Goal: Task Accomplishment & Management: Use online tool/utility

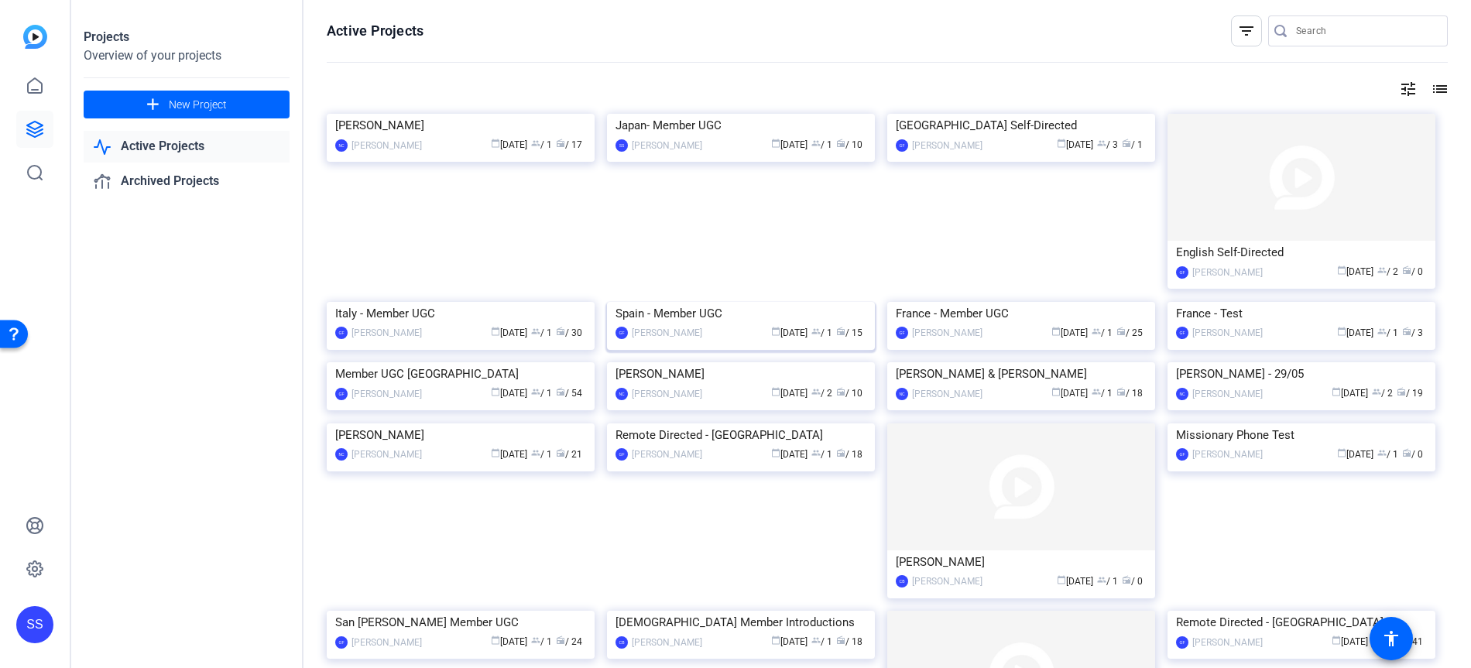
click at [666, 302] on img at bounding box center [741, 302] width 268 height 0
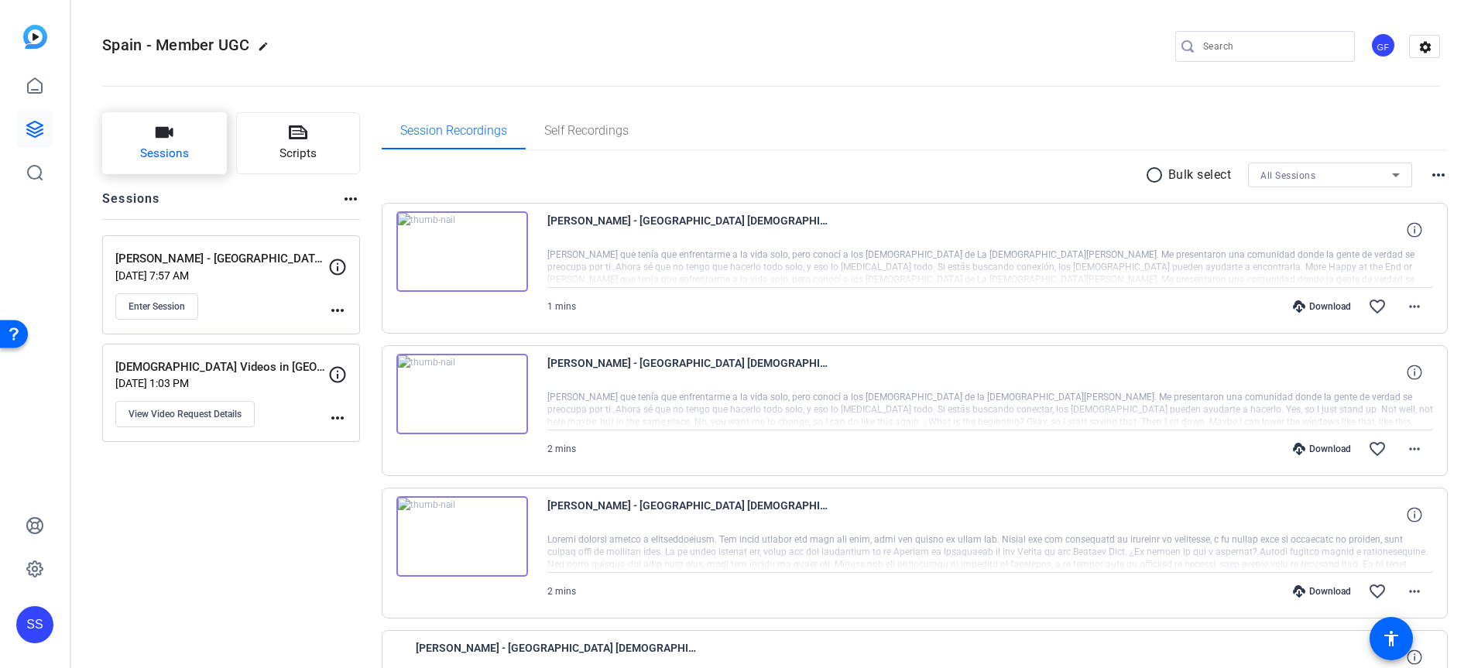
click at [189, 157] on button "Sessions" at bounding box center [164, 143] width 125 height 62
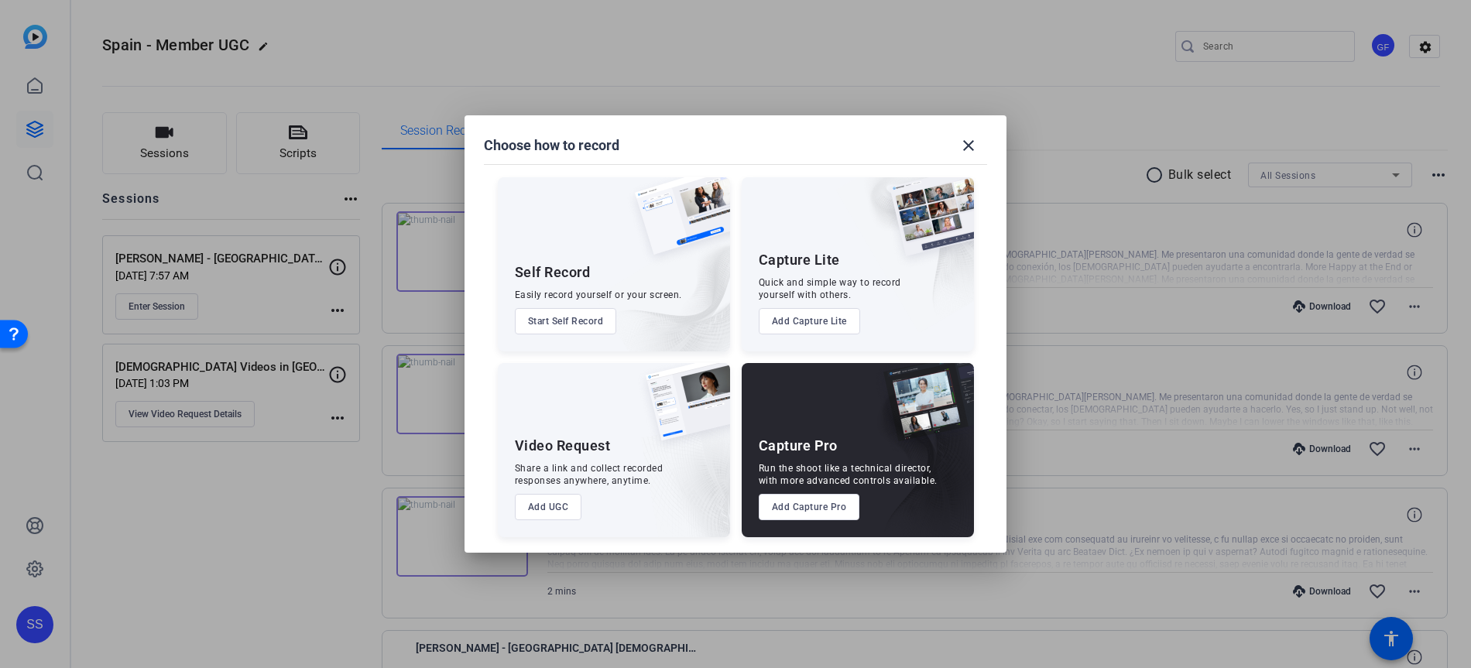
click at [824, 509] on button "Add Capture Pro" at bounding box center [808, 507] width 101 height 26
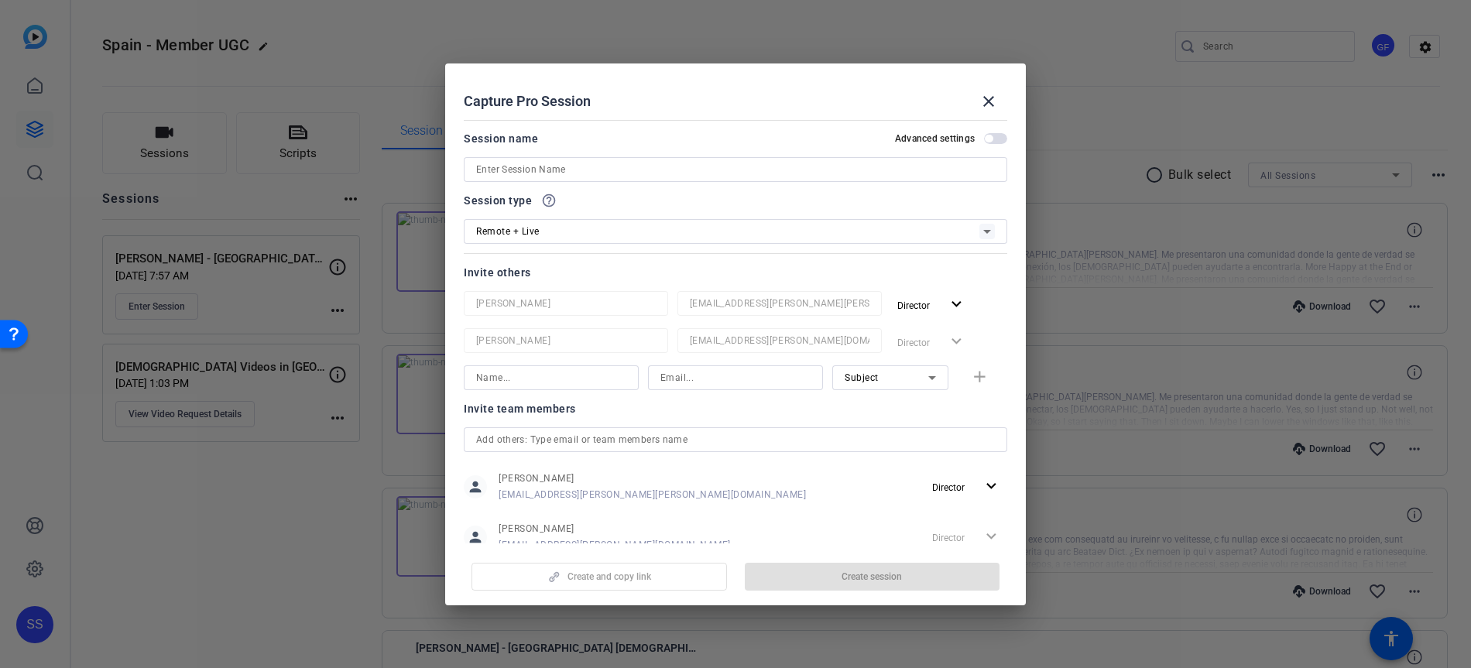
click at [601, 172] on input at bounding box center [735, 169] width 519 height 19
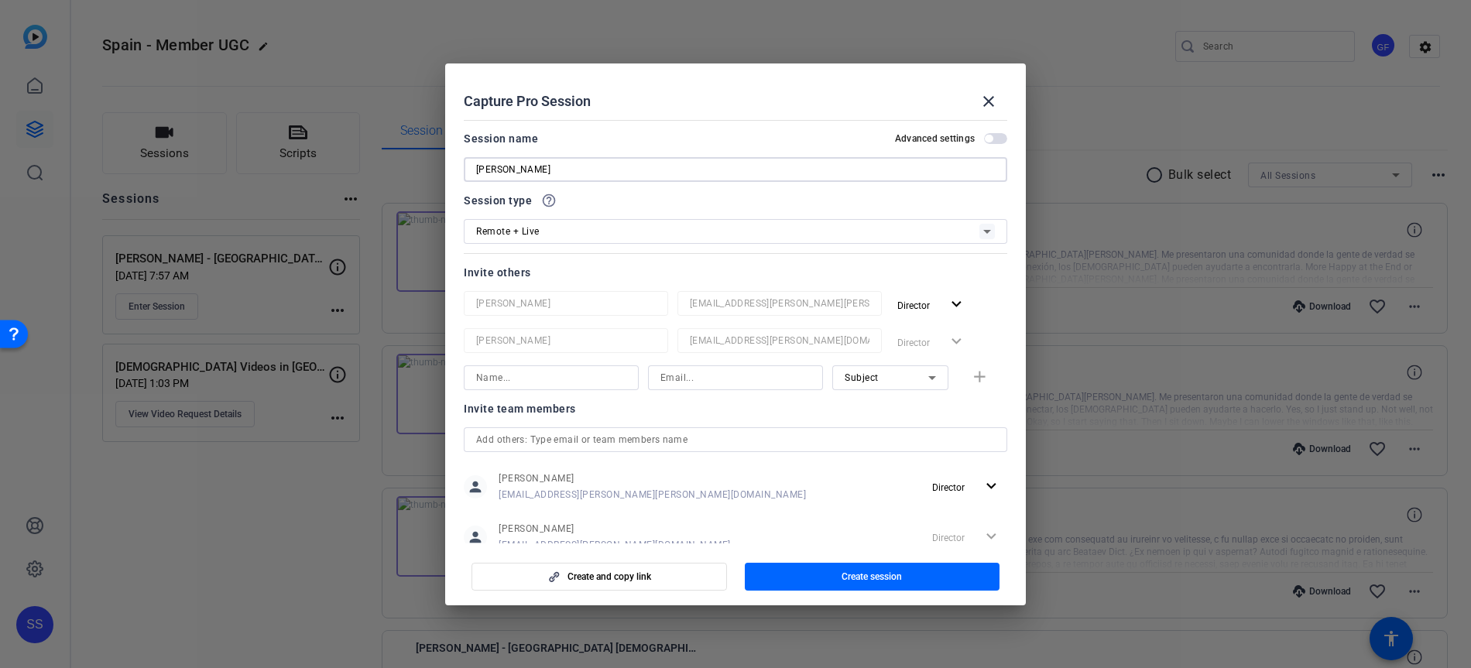
type input "[PERSON_NAME]"
click at [616, 227] on div "Remote + Live" at bounding box center [727, 230] width 503 height 19
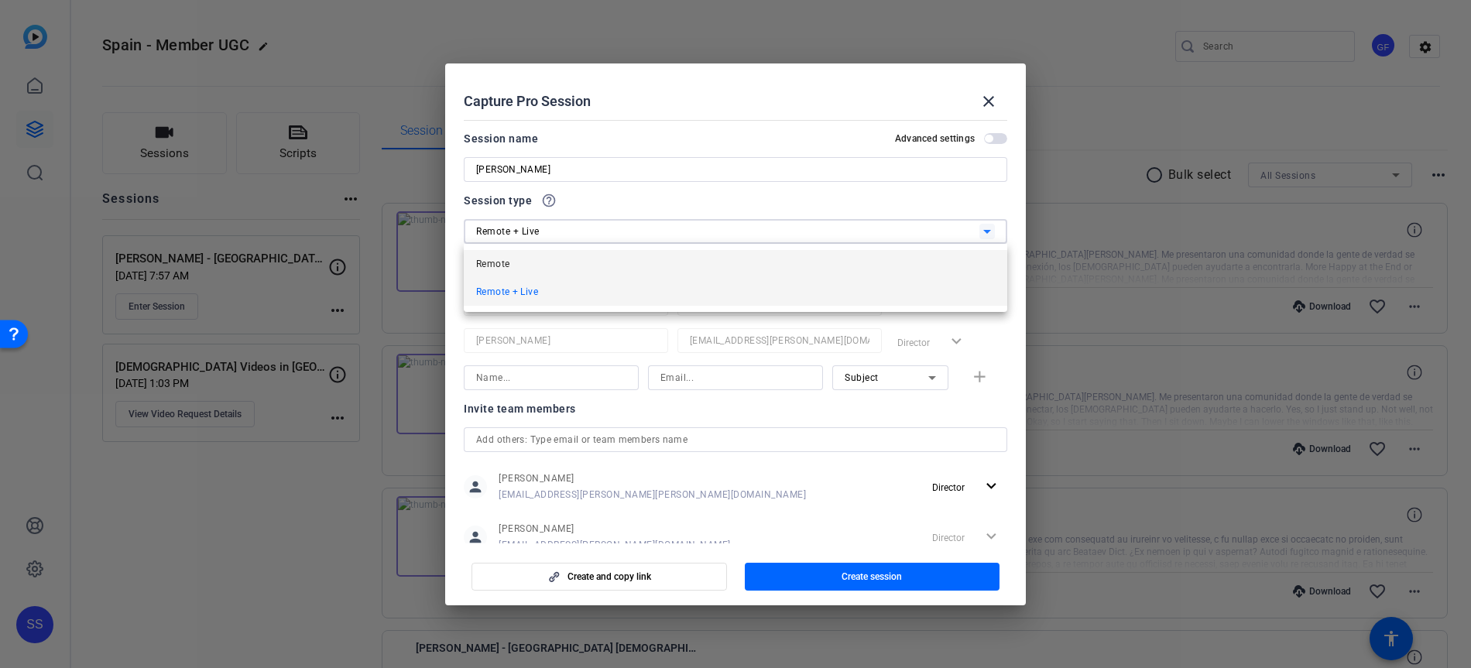
click at [581, 270] on mat-option "Remote" at bounding box center [735, 264] width 543 height 28
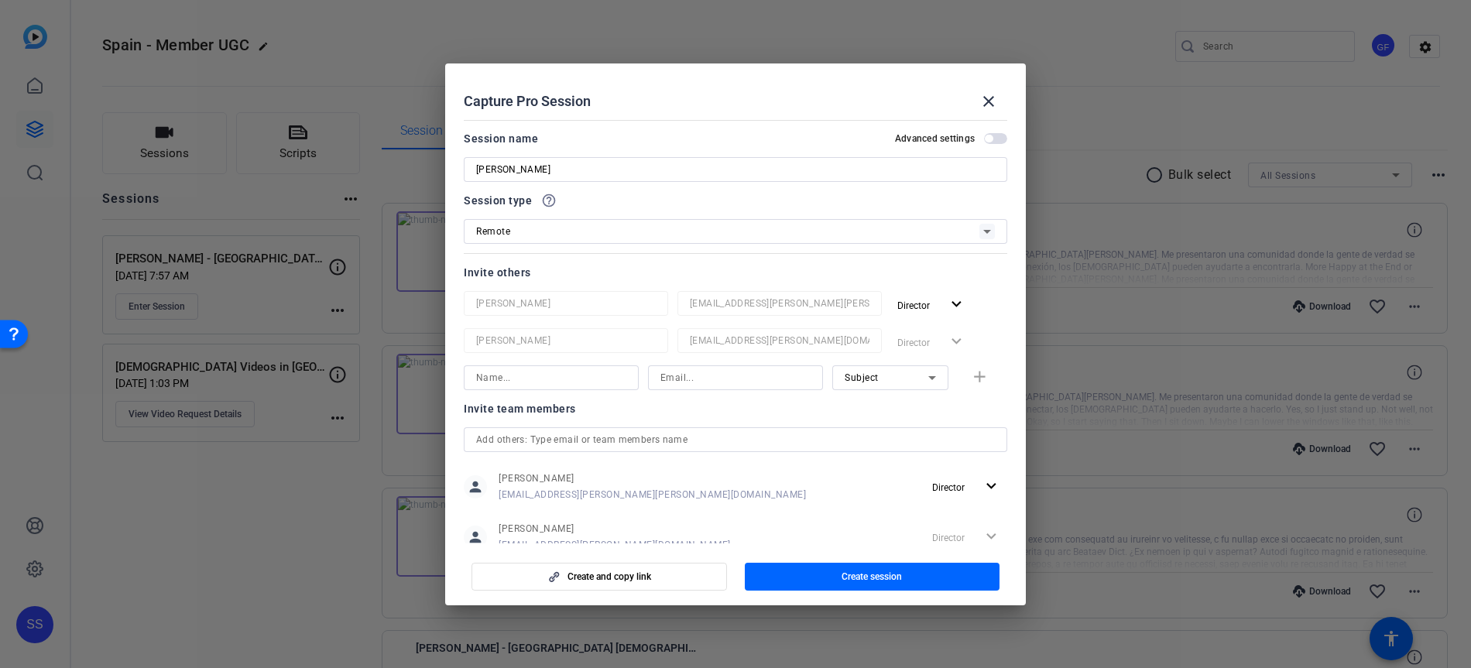
click at [994, 139] on span "button" at bounding box center [995, 138] width 23 height 11
click at [997, 135] on span "button" at bounding box center [999, 139] width 8 height 8
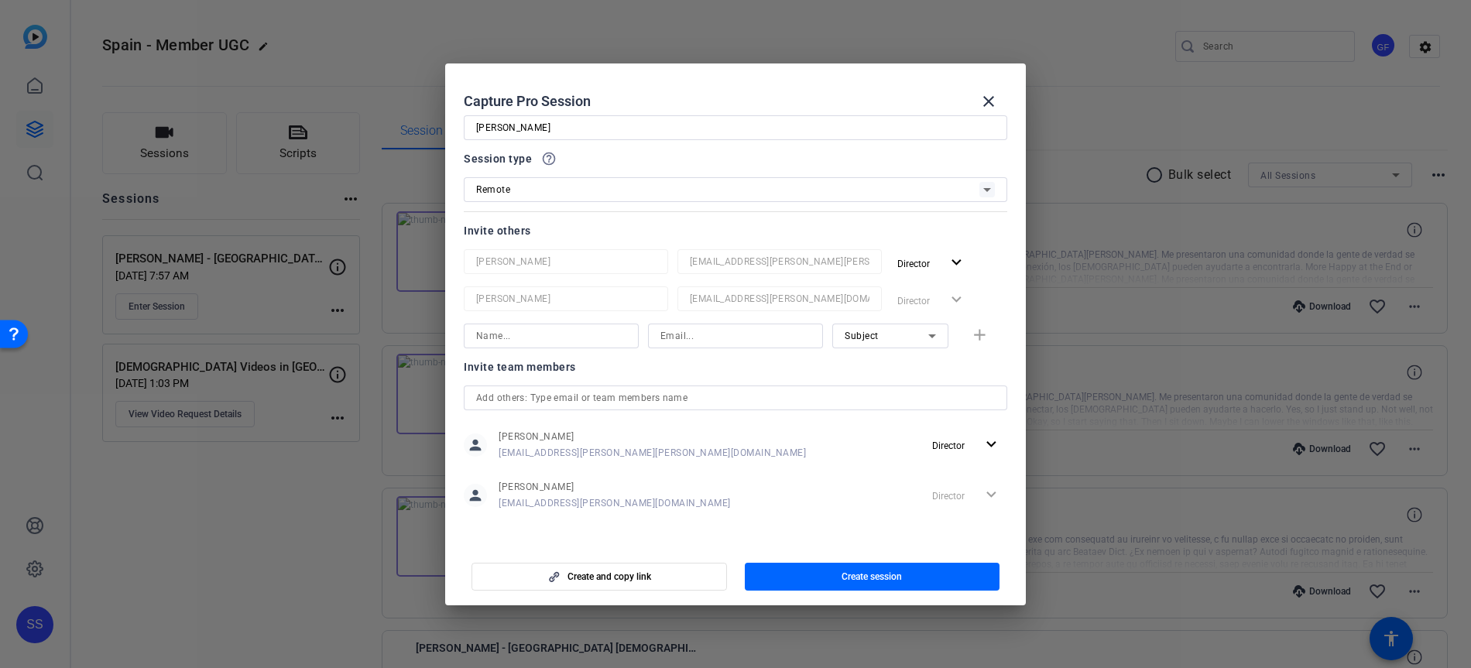
scroll to position [46, 0]
click at [674, 581] on span "button" at bounding box center [599, 576] width 254 height 37
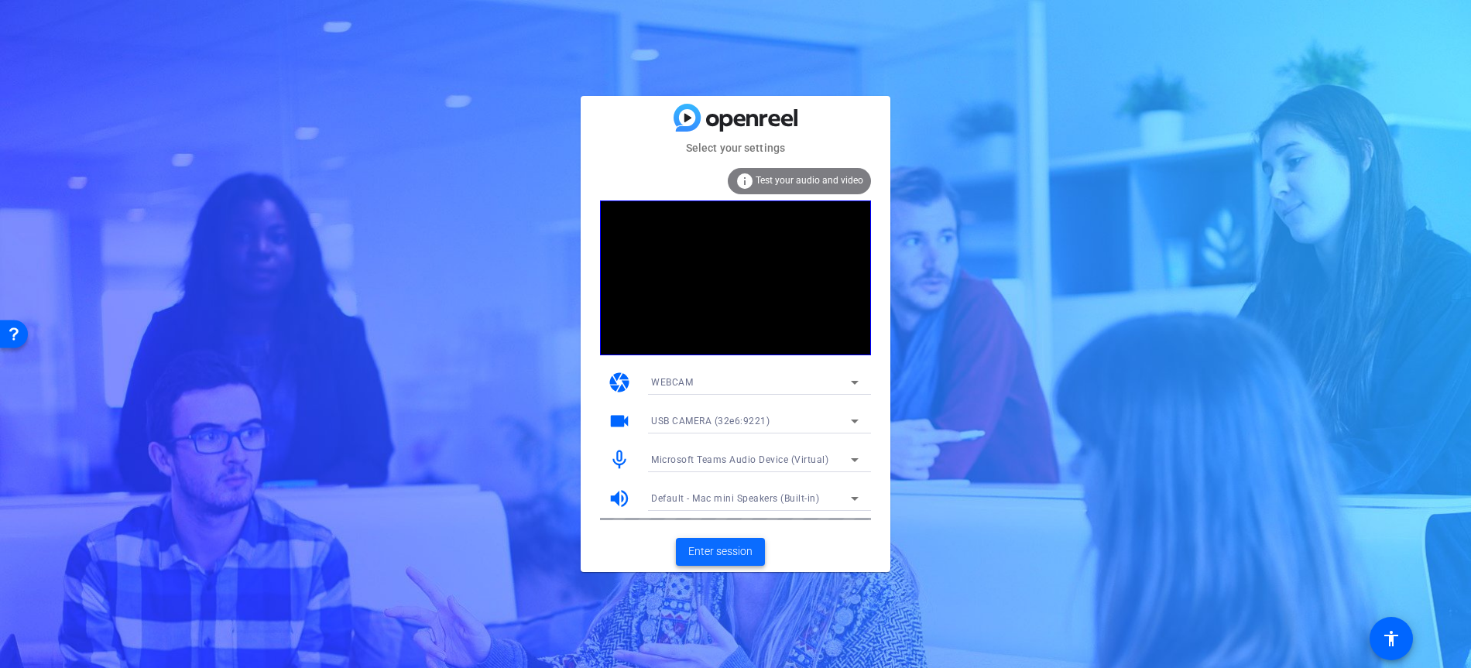
click at [738, 546] on span "Enter session" at bounding box center [720, 551] width 64 height 16
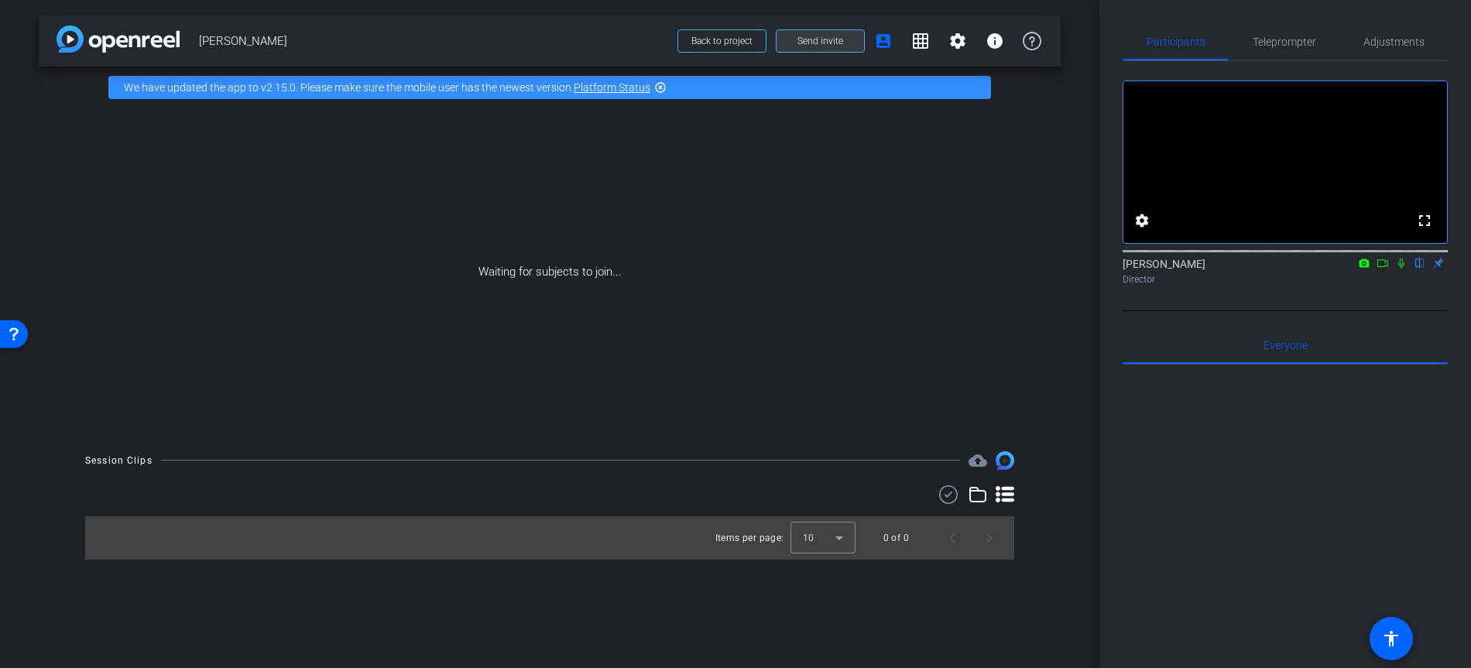
click at [813, 39] on span "Send invite" at bounding box center [820, 41] width 46 height 12
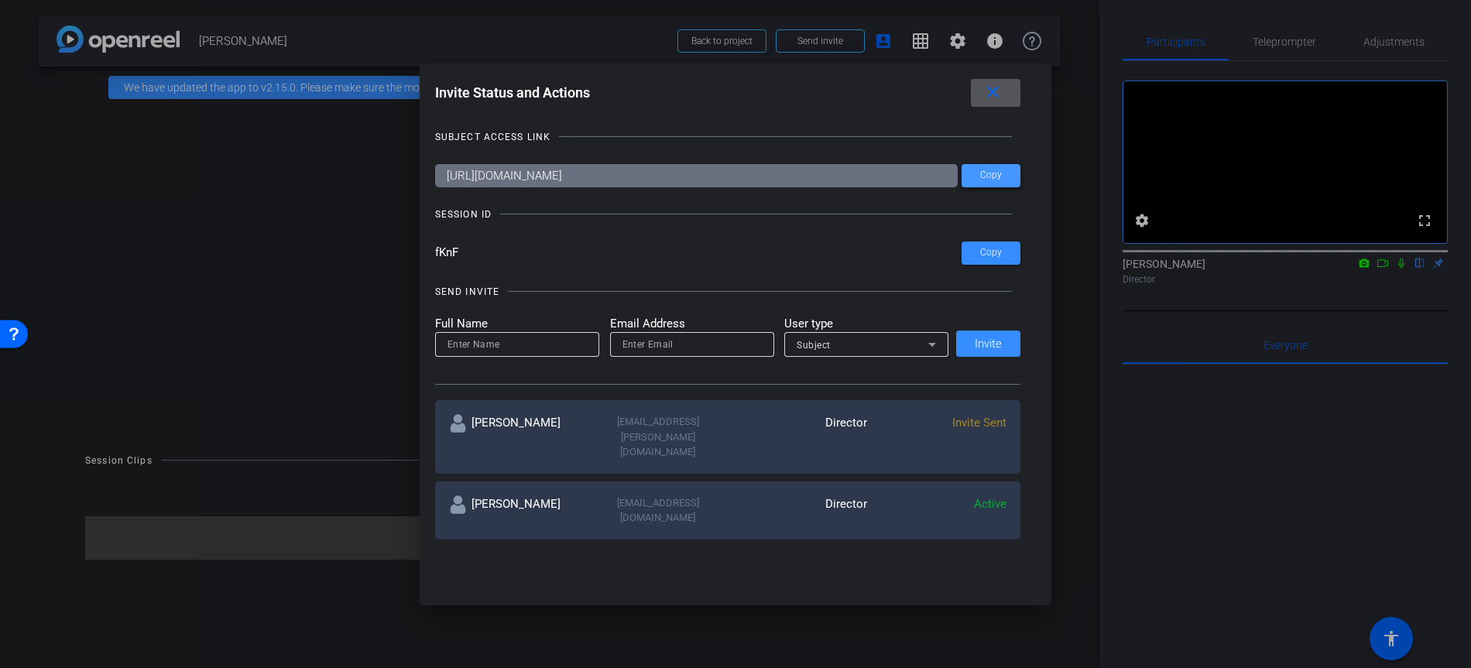
click at [978, 181] on span at bounding box center [990, 175] width 59 height 37
click at [983, 253] on span "Copy" at bounding box center [991, 253] width 22 height 12
click at [974, 176] on span at bounding box center [990, 175] width 59 height 37
